Goal: Information Seeking & Learning: Learn about a topic

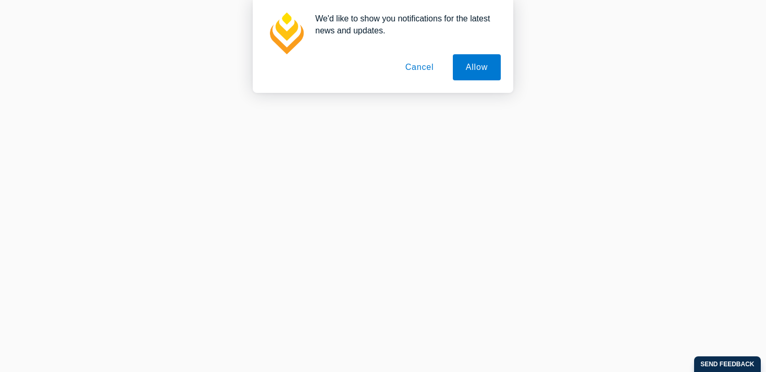
scroll to position [382, 0]
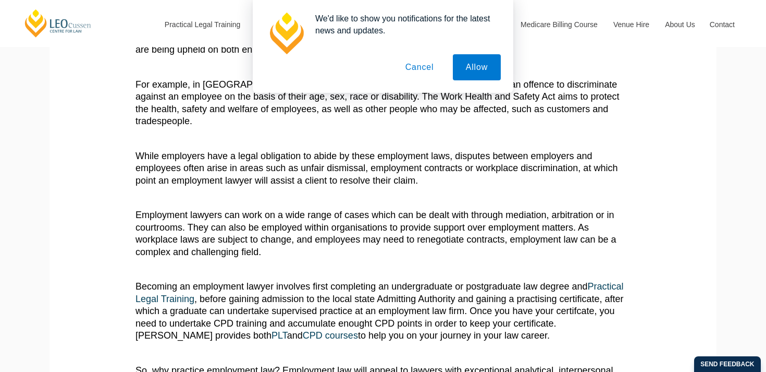
click at [434, 69] on button "Cancel" at bounding box center [419, 67] width 55 height 26
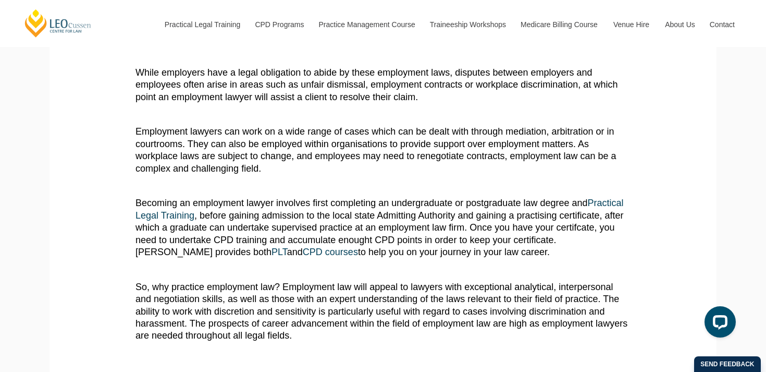
scroll to position [466, 0]
click at [341, 281] on span "So, why practice employment law? Employment law will appeal to lawyers with exc…" at bounding box center [382, 310] width 492 height 59
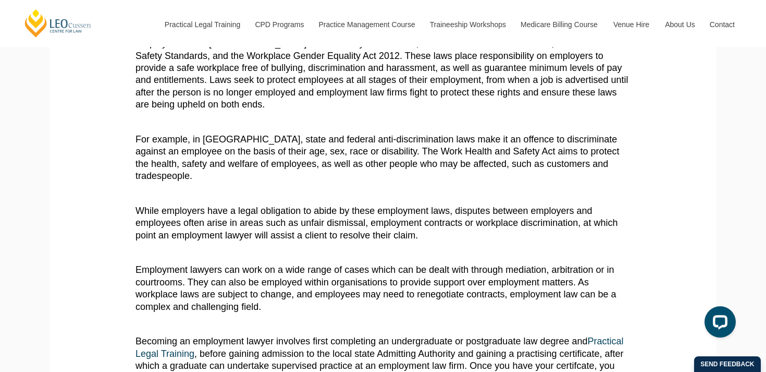
scroll to position [333, 0]
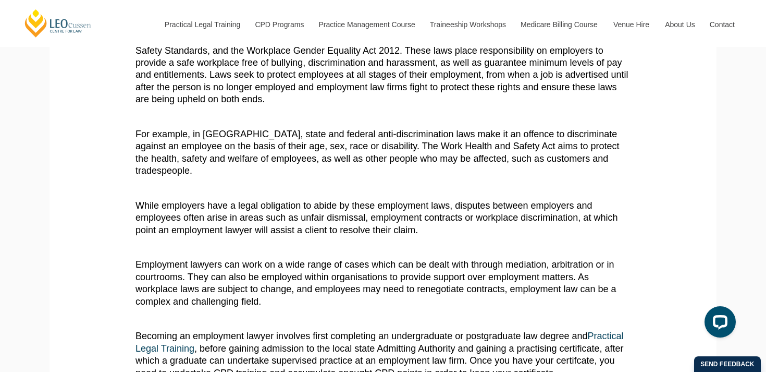
click at [353, 157] on span "For example, in [GEOGRAPHIC_DATA], state and federal anti-discrimination laws m…" at bounding box center [378, 152] width 484 height 47
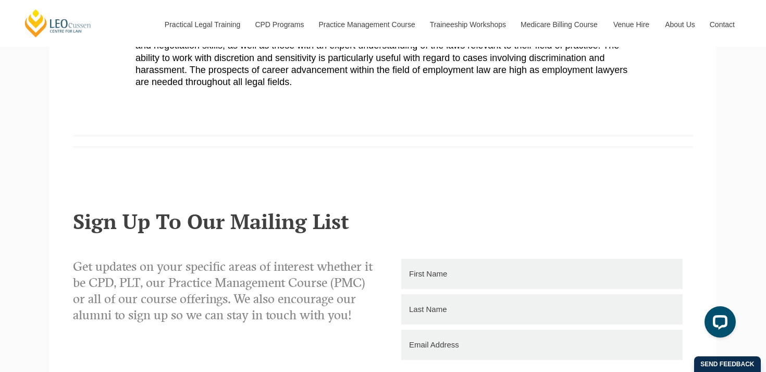
scroll to position [720, 0]
